Goal: Information Seeking & Learning: Compare options

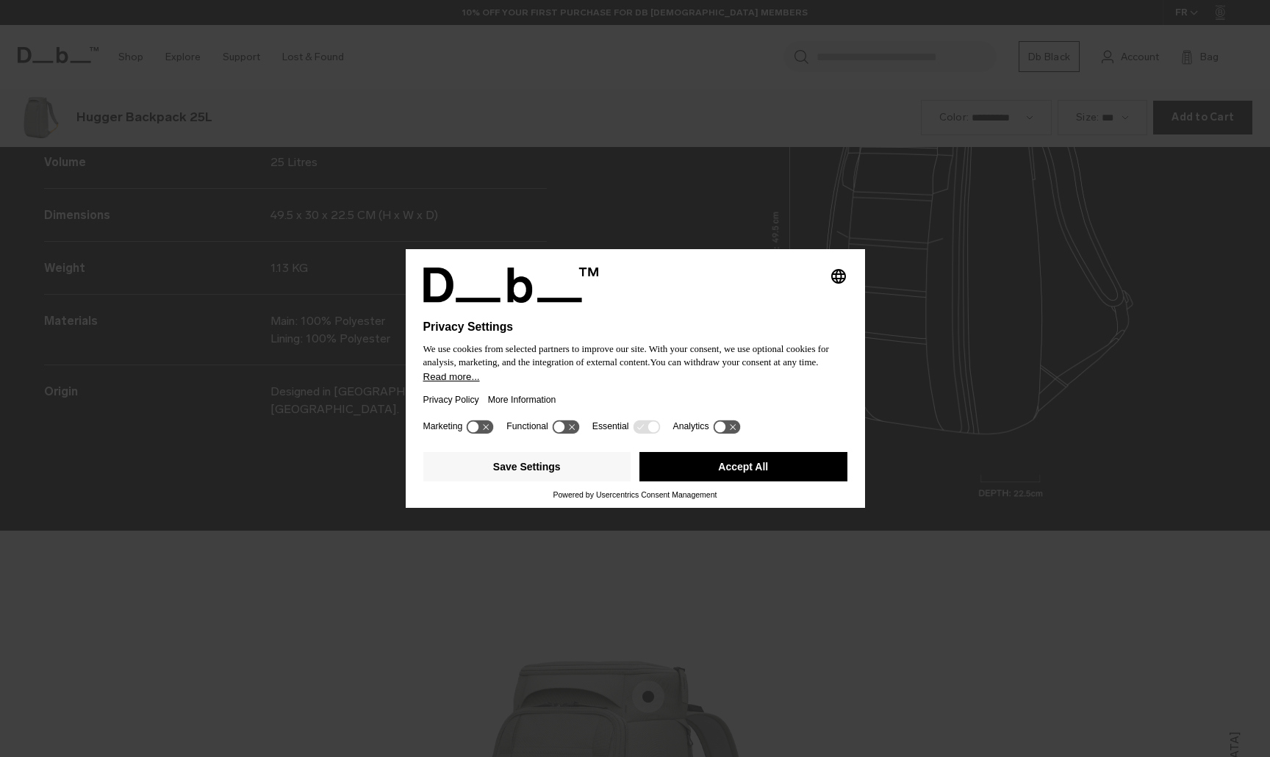
scroll to position [2271, 0]
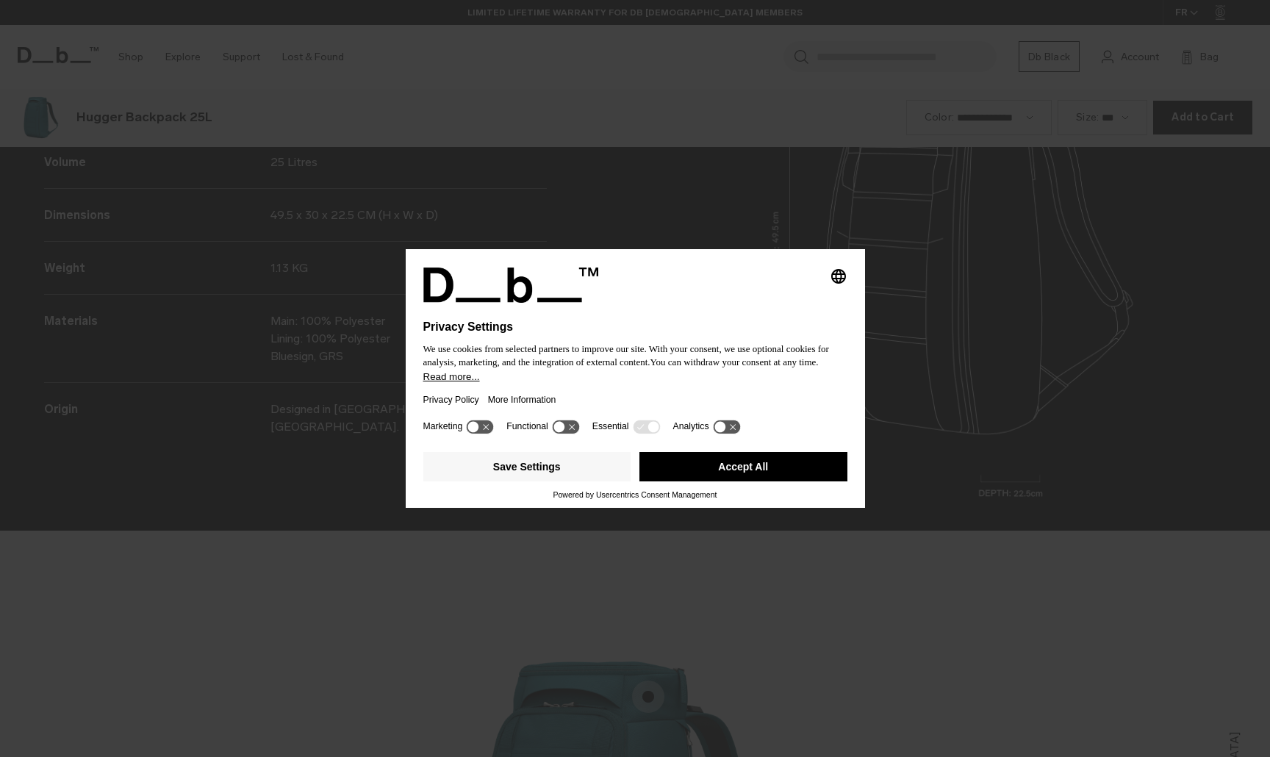
scroll to position [2271, 0]
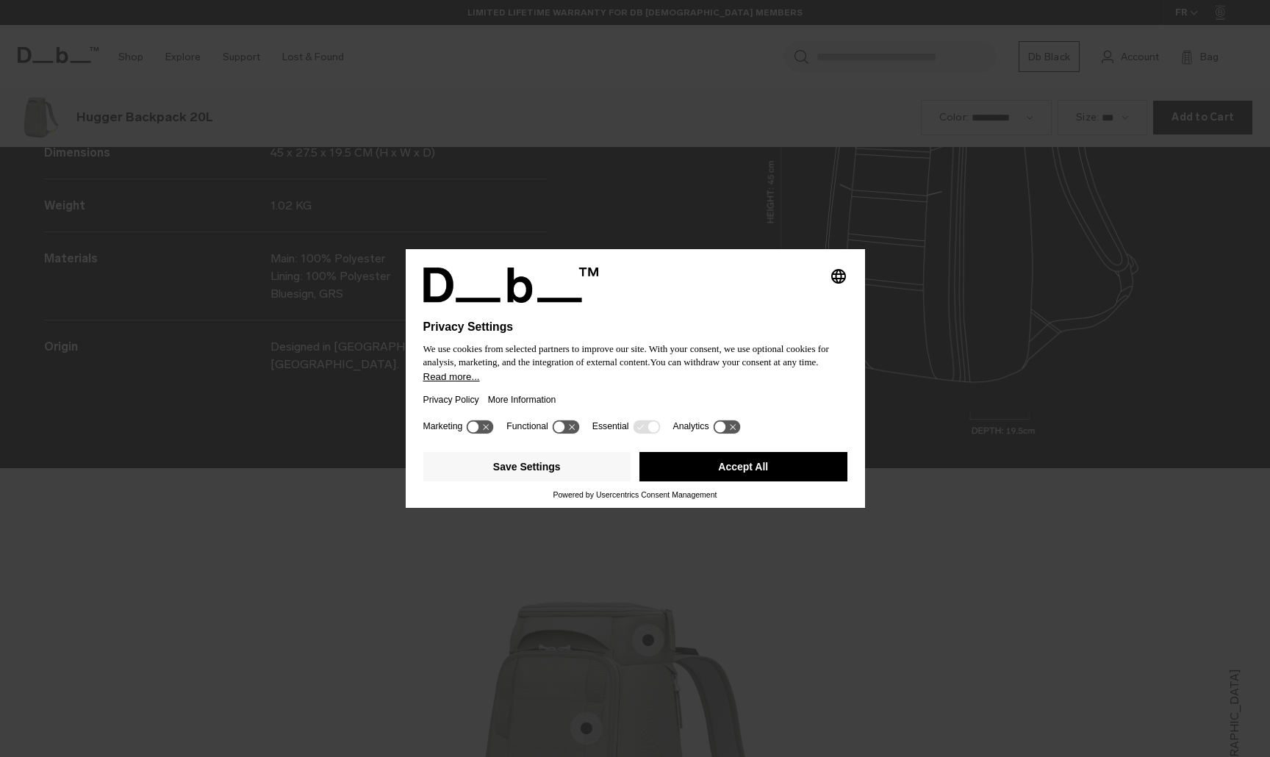
scroll to position [2271, 0]
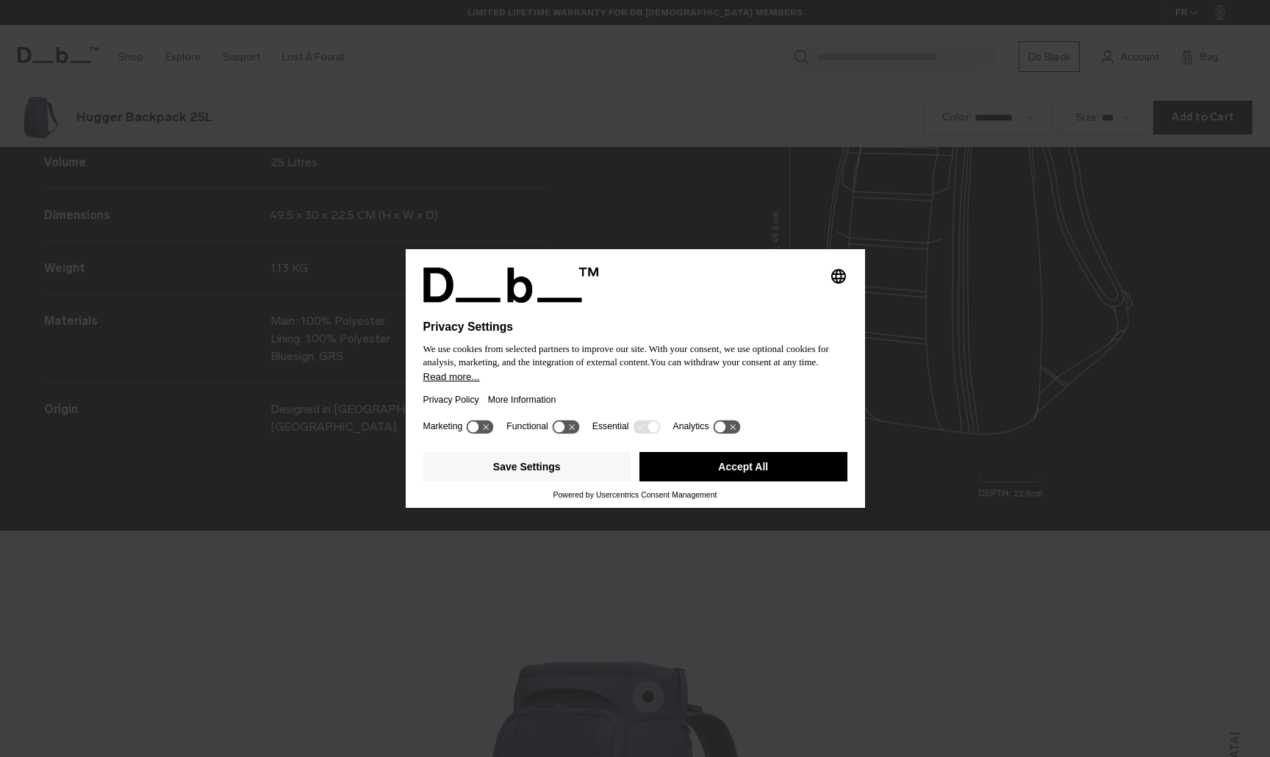
scroll to position [2271, 0]
